Goal: Information Seeking & Learning: Learn about a topic

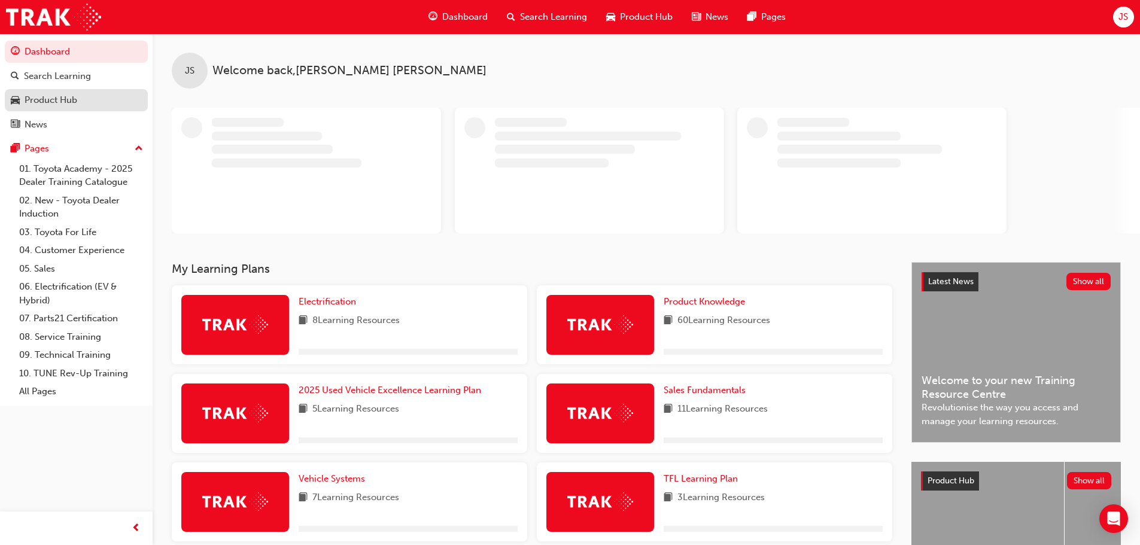
click at [72, 100] on div "Product Hub" at bounding box center [51, 100] width 53 height 14
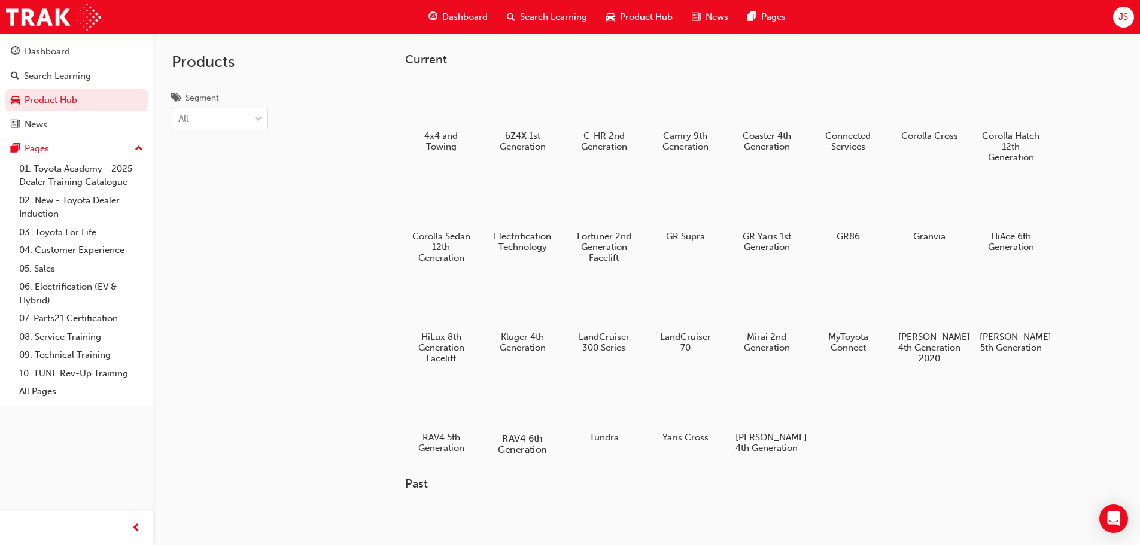
click at [534, 409] on div at bounding box center [522, 404] width 66 height 48
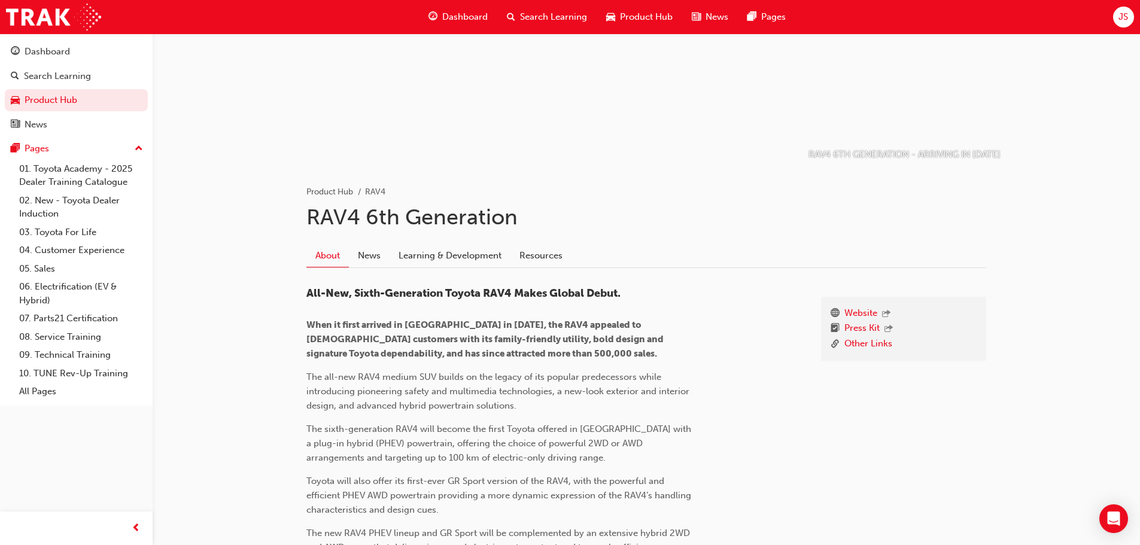
scroll to position [120, 0]
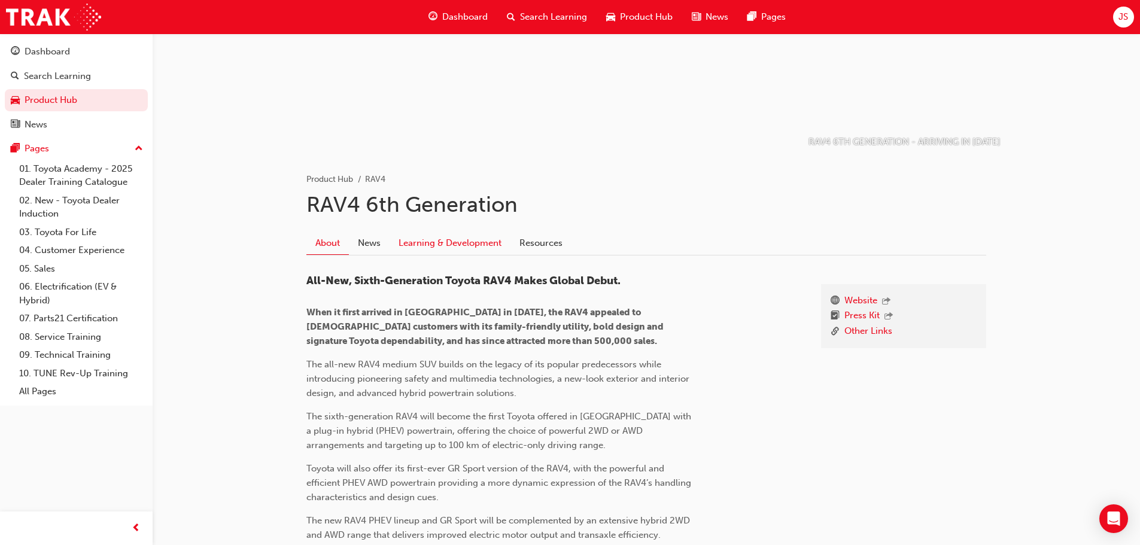
click at [462, 244] on link "Learning & Development" at bounding box center [450, 243] width 121 height 23
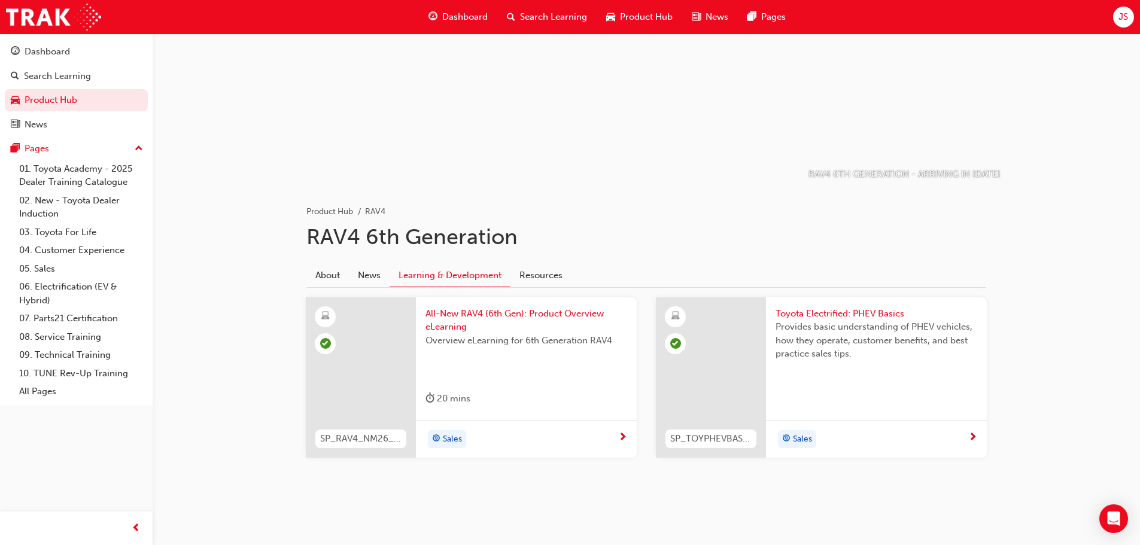
scroll to position [87, 0]
click at [428, 429] on div "Sales" at bounding box center [526, 439] width 221 height 38
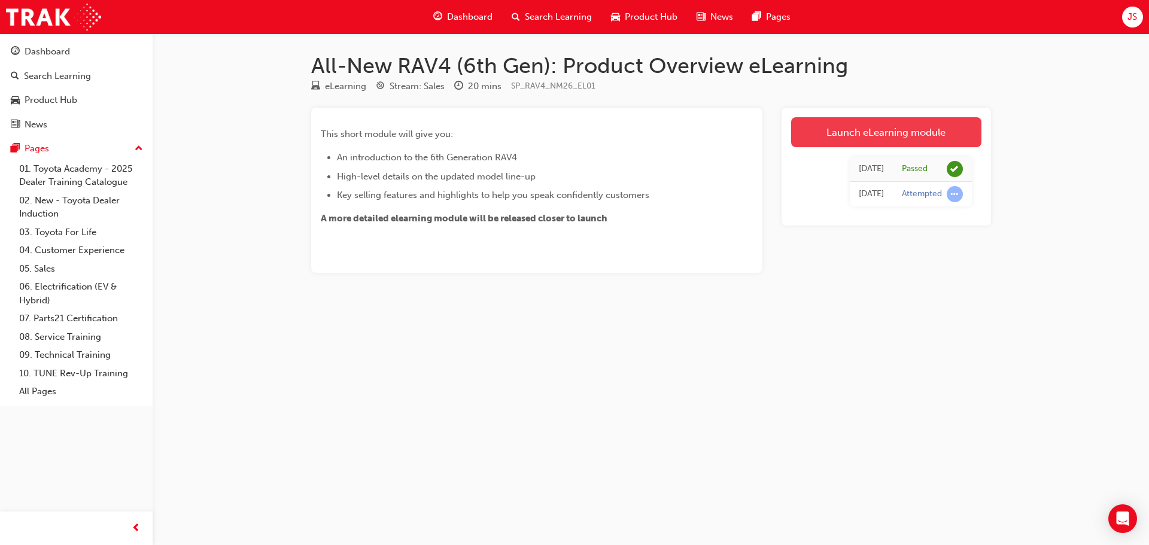
click at [857, 123] on link "Launch eLearning module" at bounding box center [886, 132] width 190 height 30
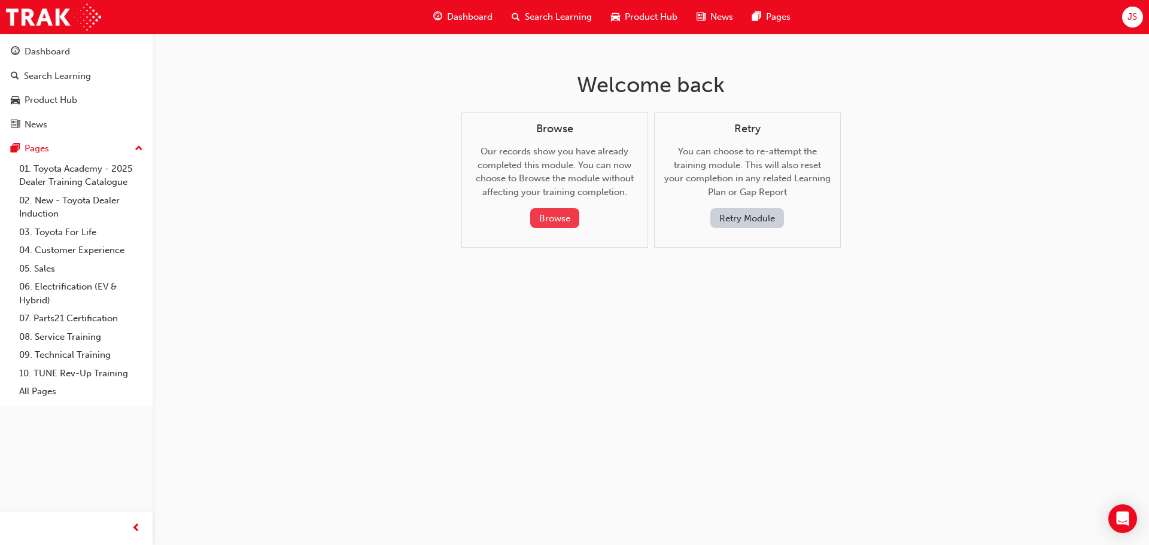
click at [544, 219] on button "Browse" at bounding box center [554, 218] width 49 height 20
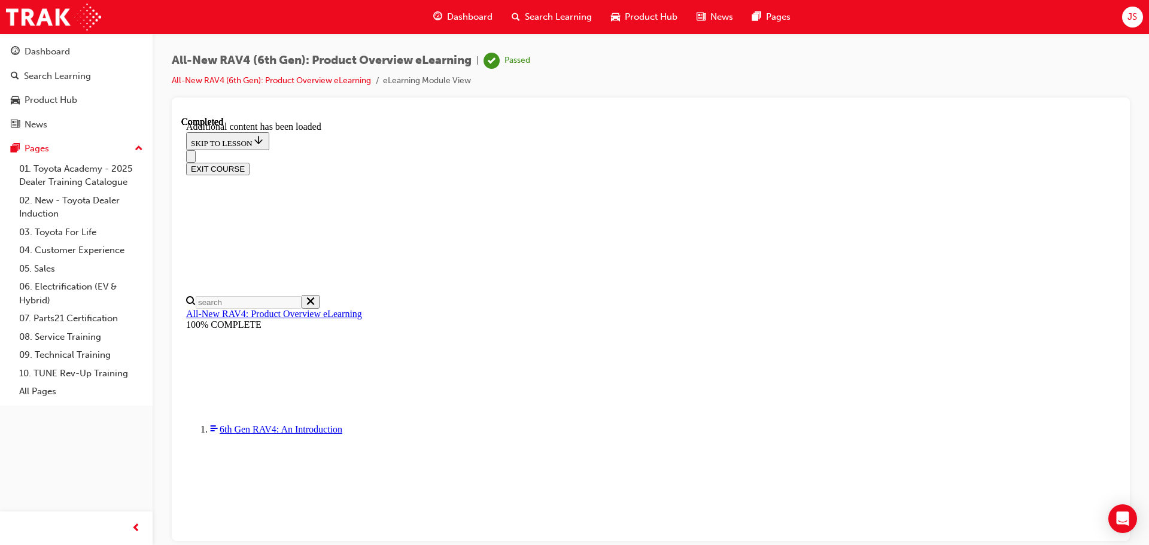
scroll to position [1735, 0]
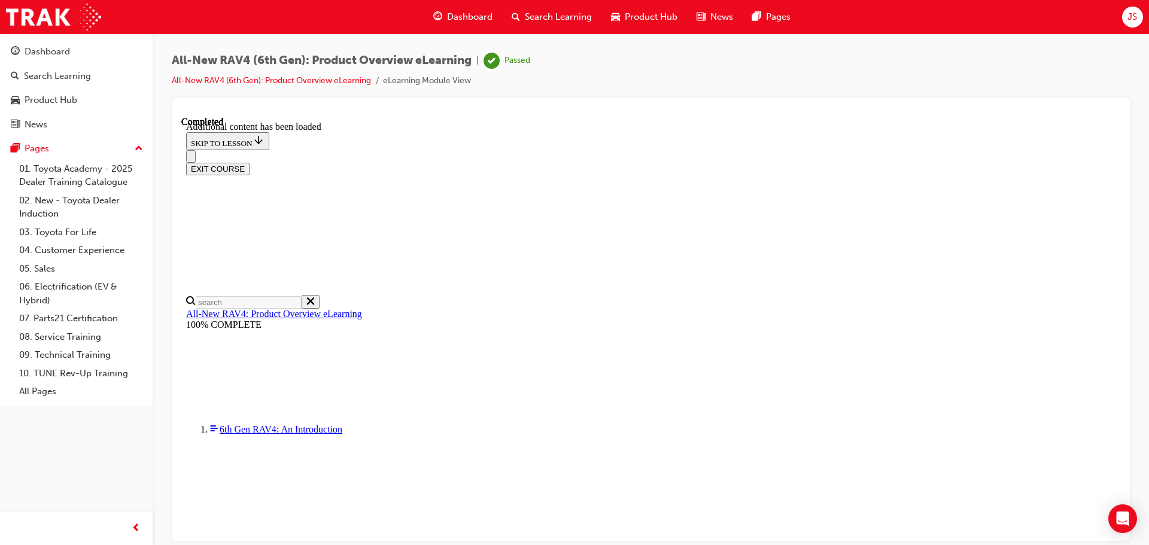
scroll to position [1765, 0]
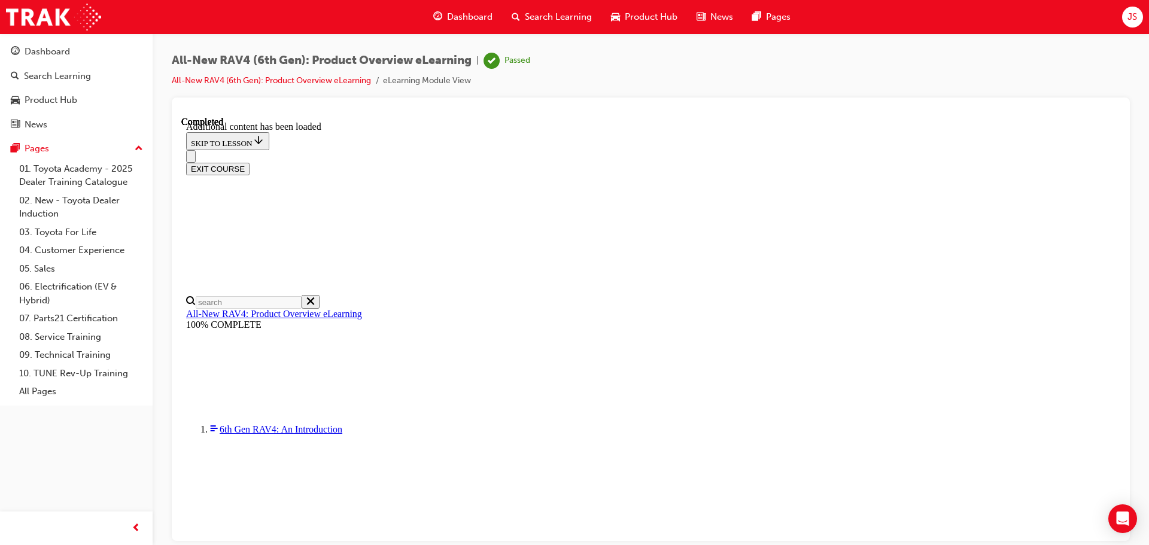
scroll to position [2290, 0]
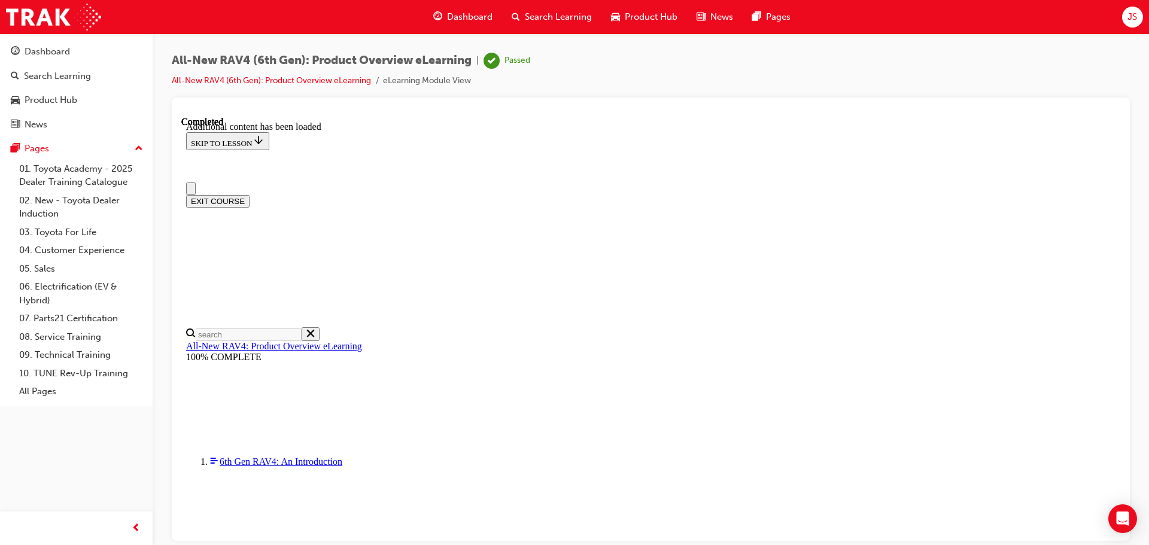
scroll to position [0, 0]
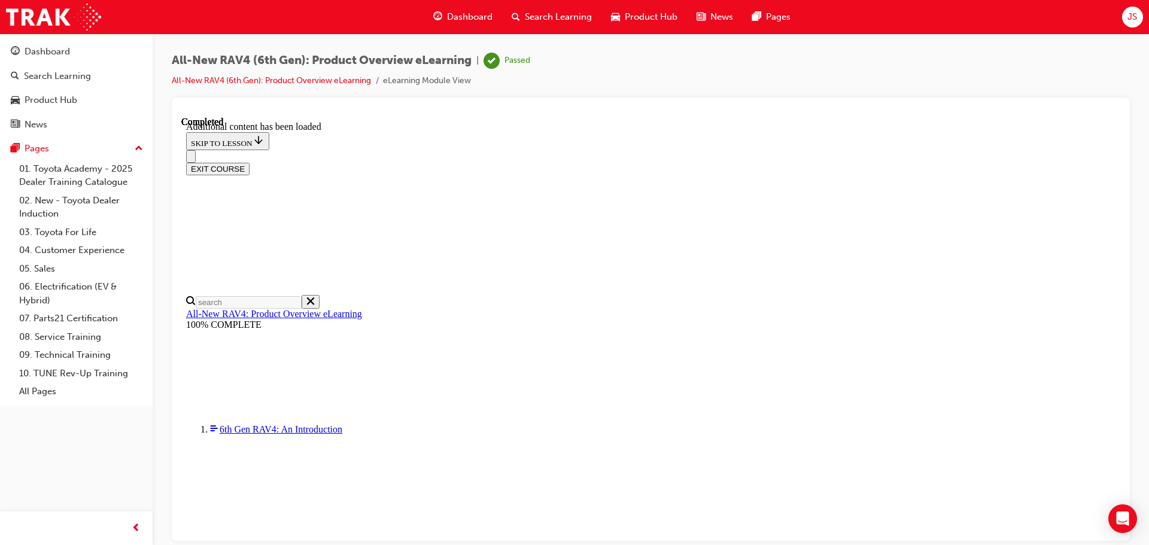
scroll to position [1735, 0]
click at [1107, 115] on div at bounding box center [650, 112] width 939 height 10
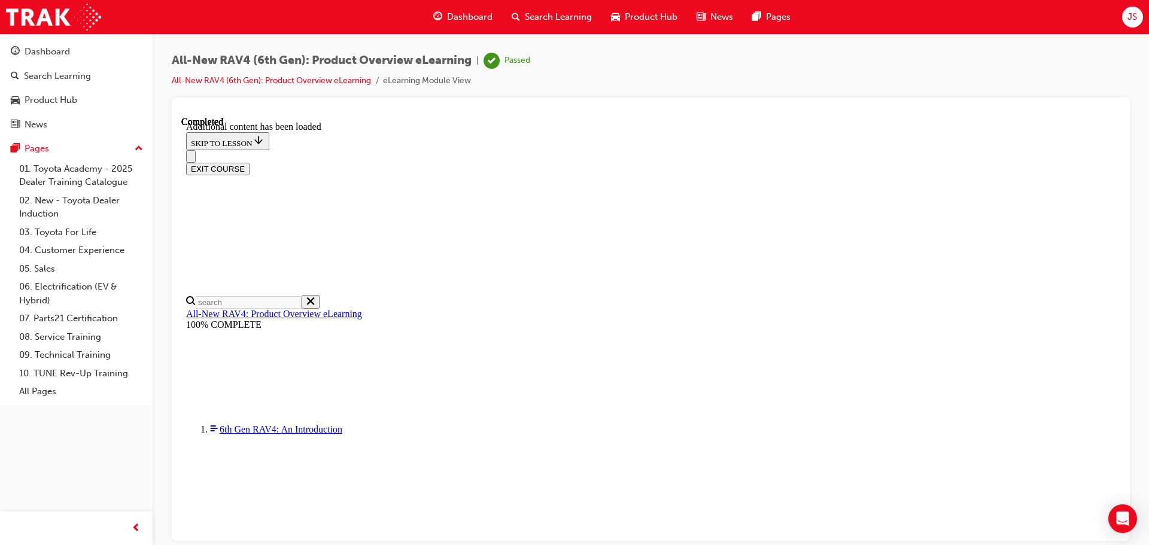
scroll to position [1717, 0]
